Goal: Information Seeking & Learning: Find specific fact

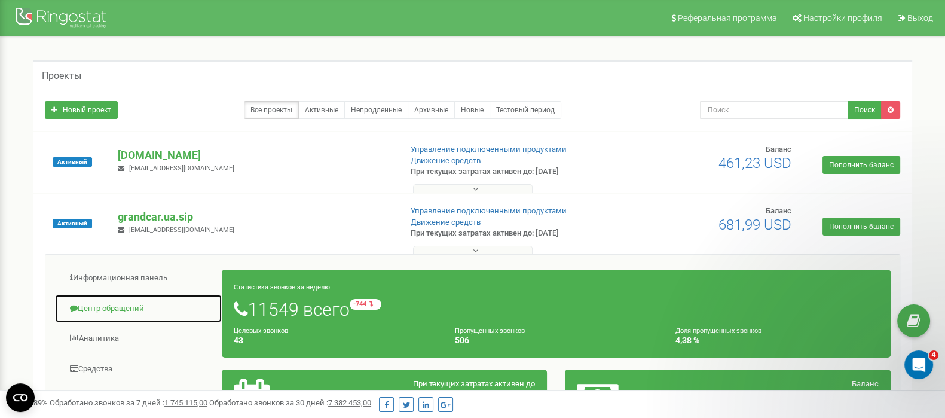
click at [96, 308] on link "Центр обращений" at bounding box center [138, 308] width 168 height 29
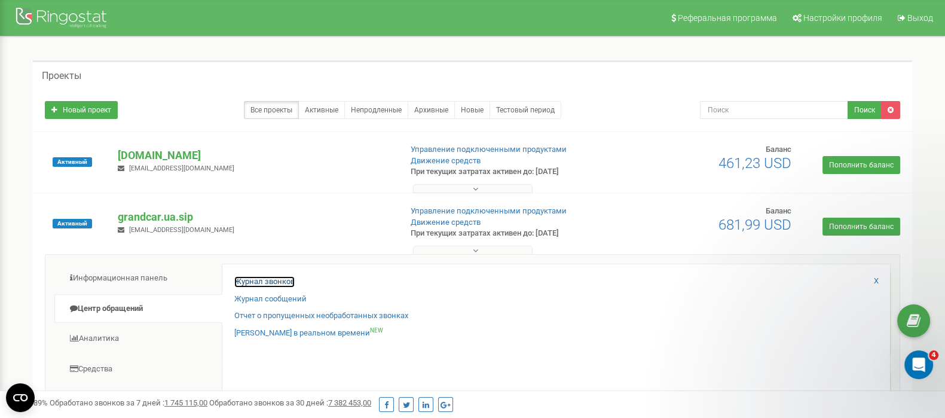
click at [274, 283] on link "Журнал звонков" at bounding box center [264, 281] width 60 height 11
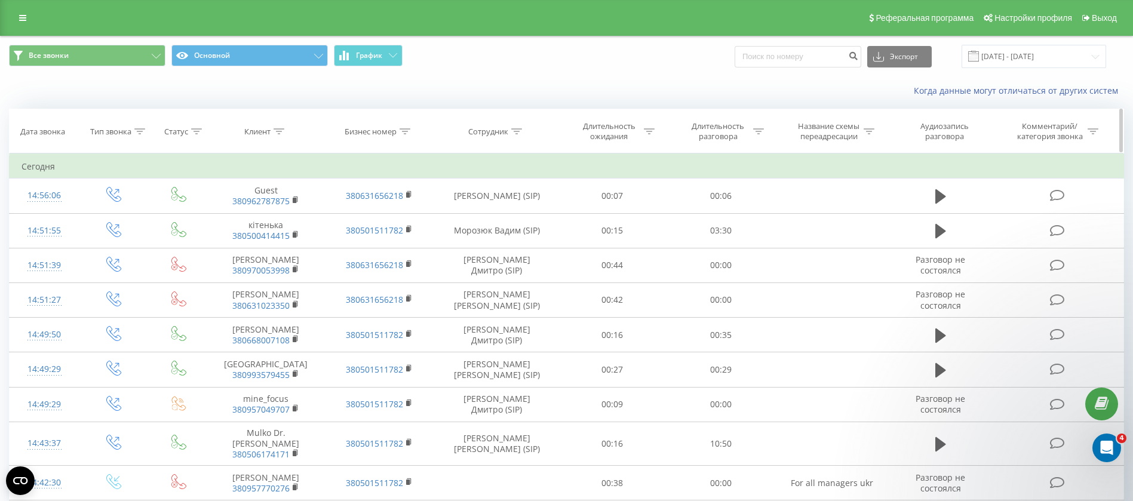
click at [521, 133] on icon at bounding box center [516, 131] width 11 height 6
click at [471, 212] on input "text" at bounding box center [496, 217] width 105 height 21
type input "пашков"
click at [529, 244] on span "OK" at bounding box center [521, 240] width 33 height 19
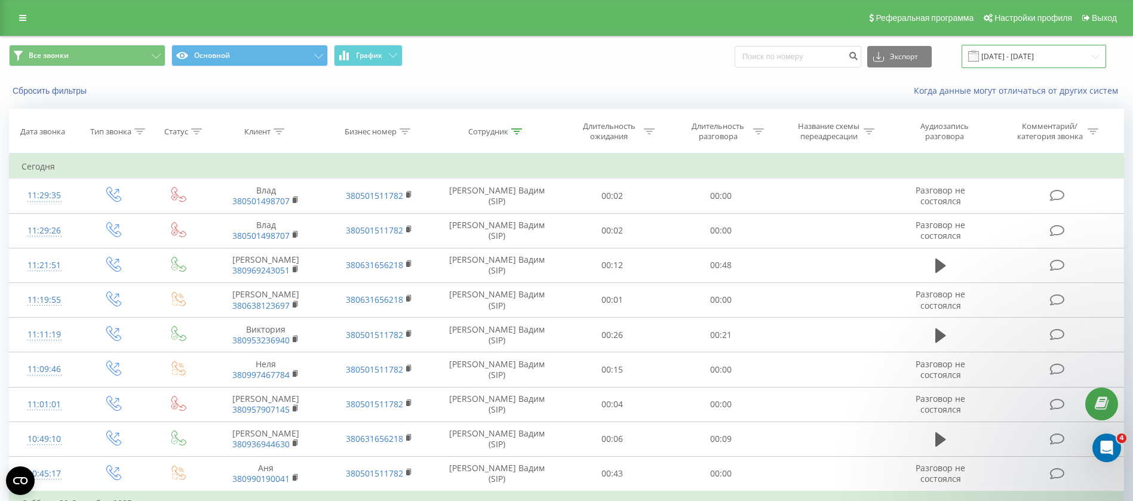
click at [1022, 56] on input "[DATE] - [DATE]" at bounding box center [1034, 56] width 145 height 23
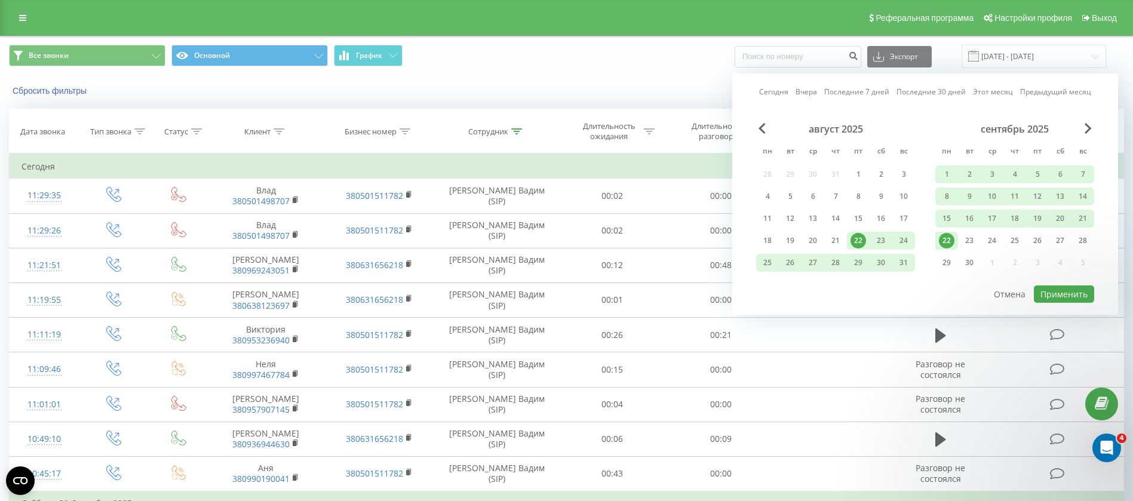
click at [946, 244] on div "22" at bounding box center [947, 241] width 16 height 16
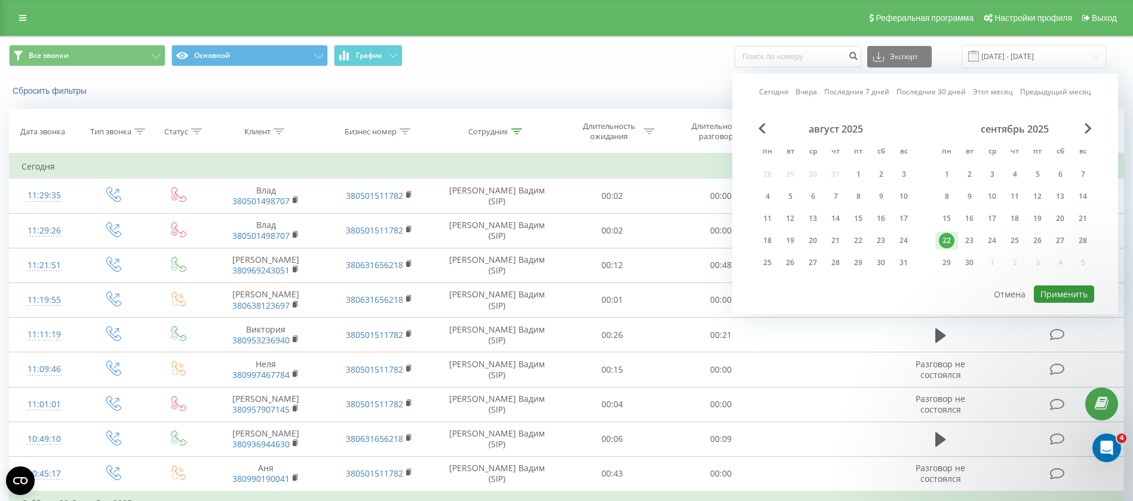
click at [1077, 295] on button "Применить" at bounding box center [1064, 294] width 60 height 17
type input "[DATE] - [DATE]"
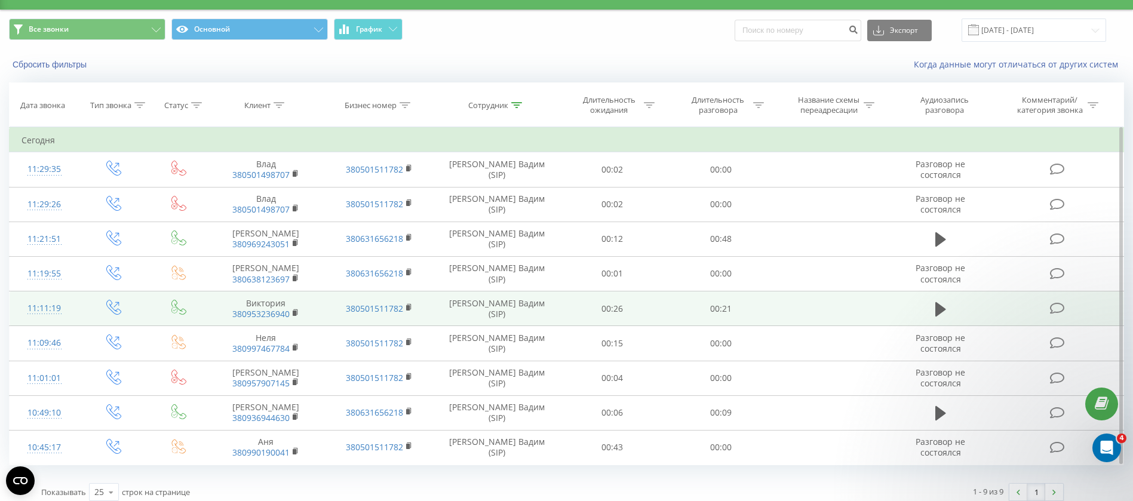
scroll to position [35, 0]
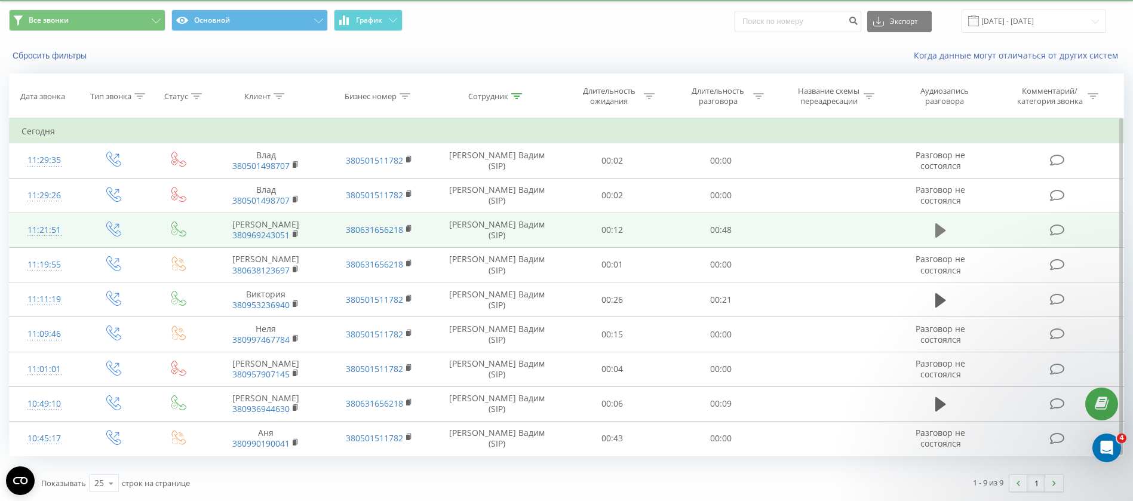
click at [933, 229] on button at bounding box center [941, 231] width 18 height 18
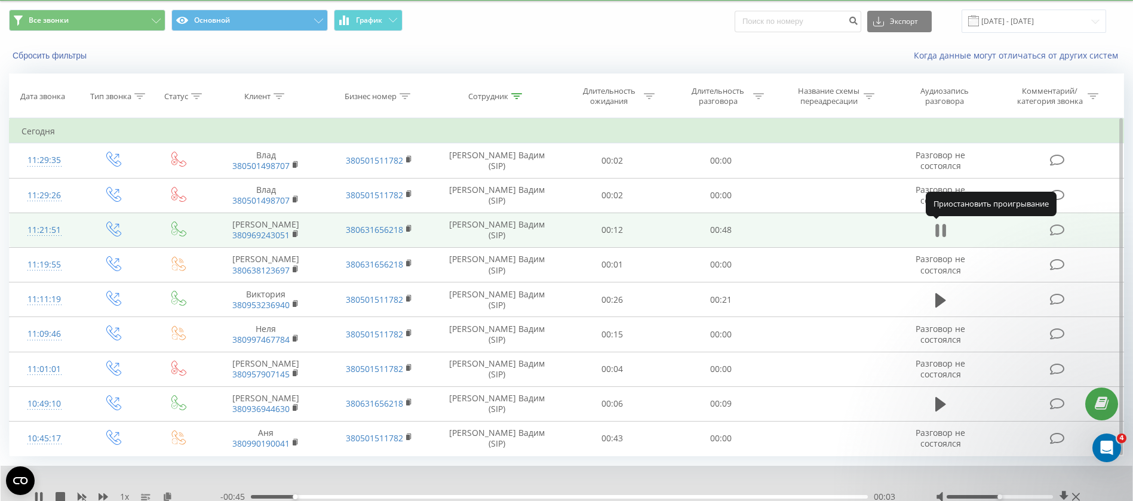
click at [937, 229] on icon at bounding box center [938, 230] width 4 height 13
